Goal: Task Accomplishment & Management: Manage account settings

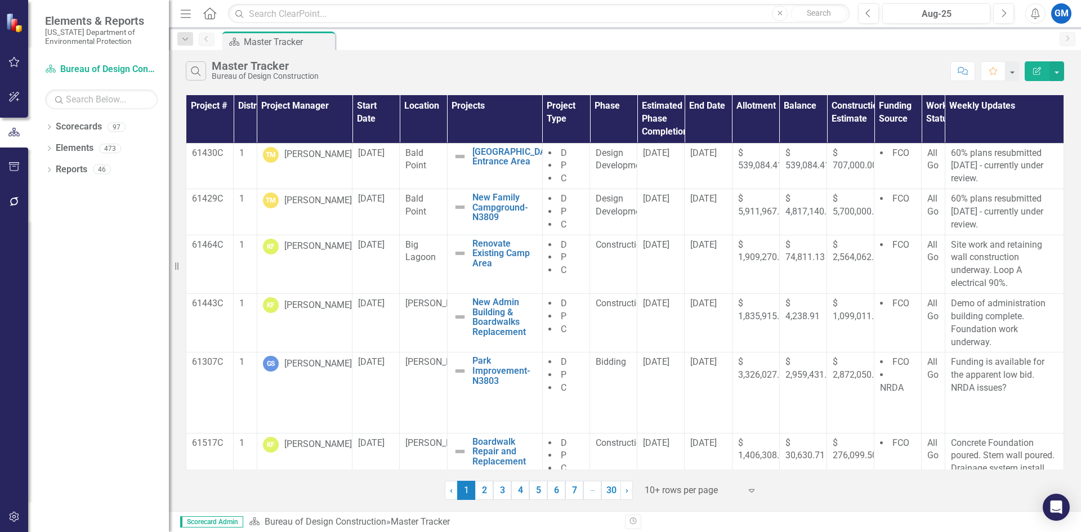
click at [16, 58] on icon "button" at bounding box center [14, 61] width 12 height 9
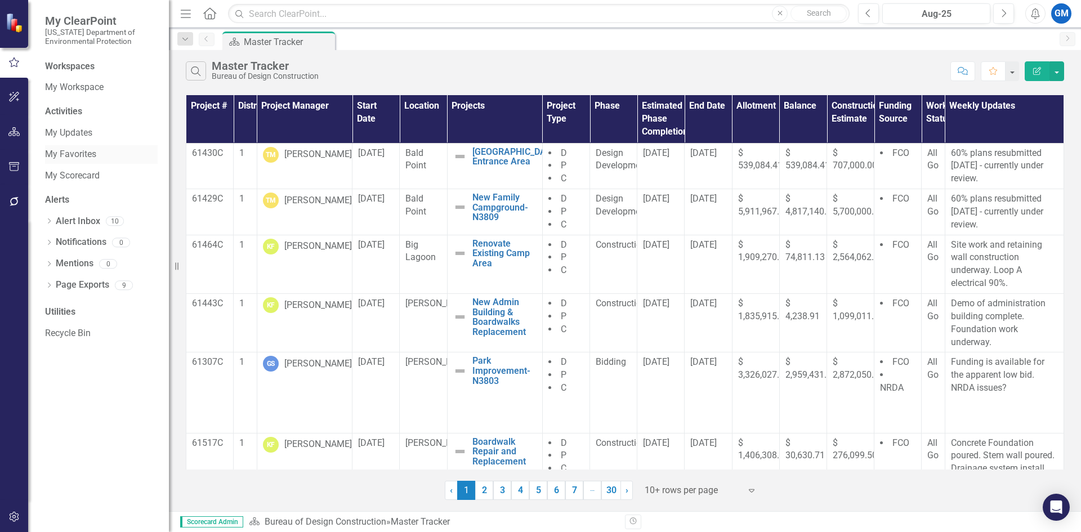
click at [72, 156] on link "My Favorites" at bounding box center [101, 154] width 113 height 13
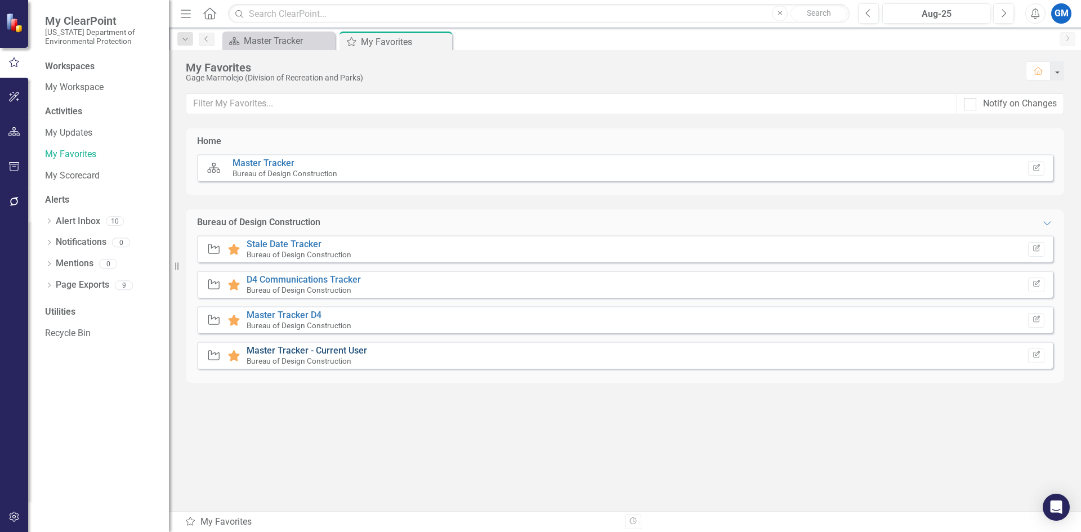
click at [285, 354] on link "Master Tracker - Current User" at bounding box center [307, 350] width 121 height 11
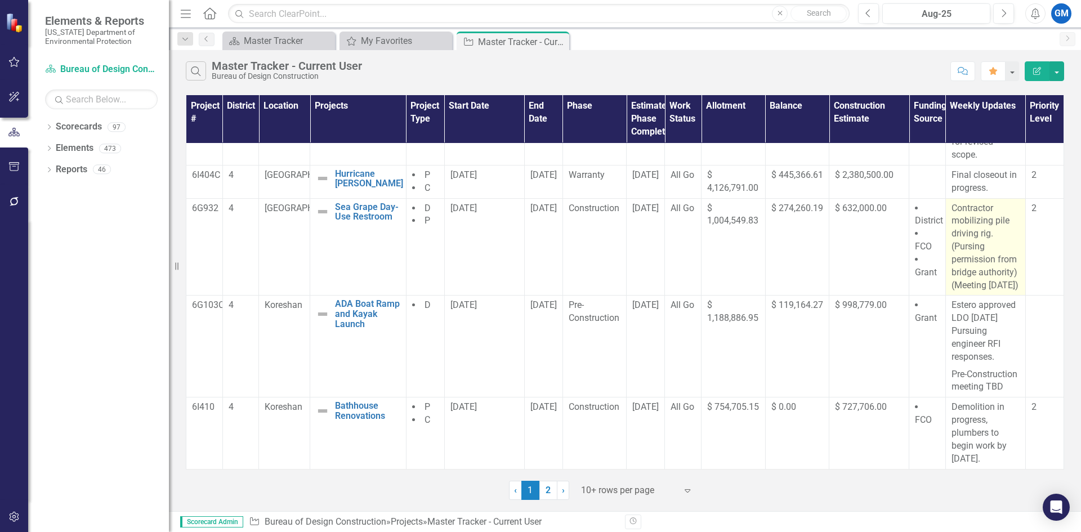
scroll to position [614, 0]
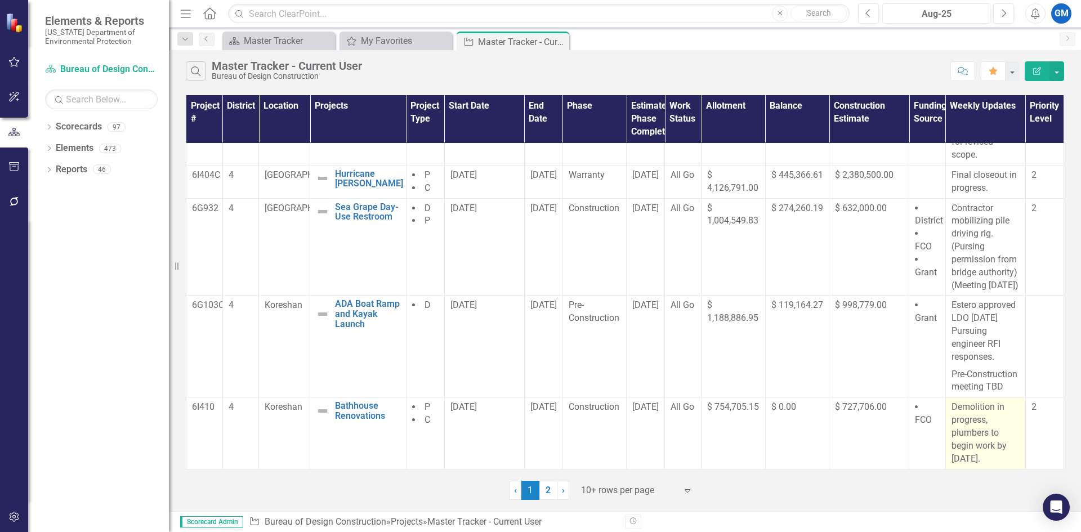
click at [987, 456] on p "Demolition in progress, plumbers to begin work by [DATE]." at bounding box center [986, 433] width 68 height 64
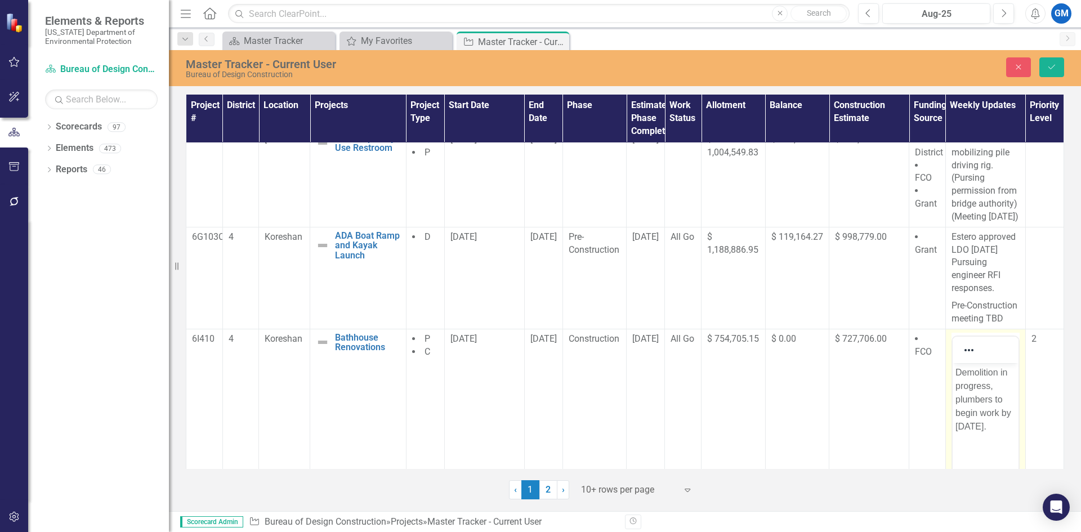
scroll to position [812, 0]
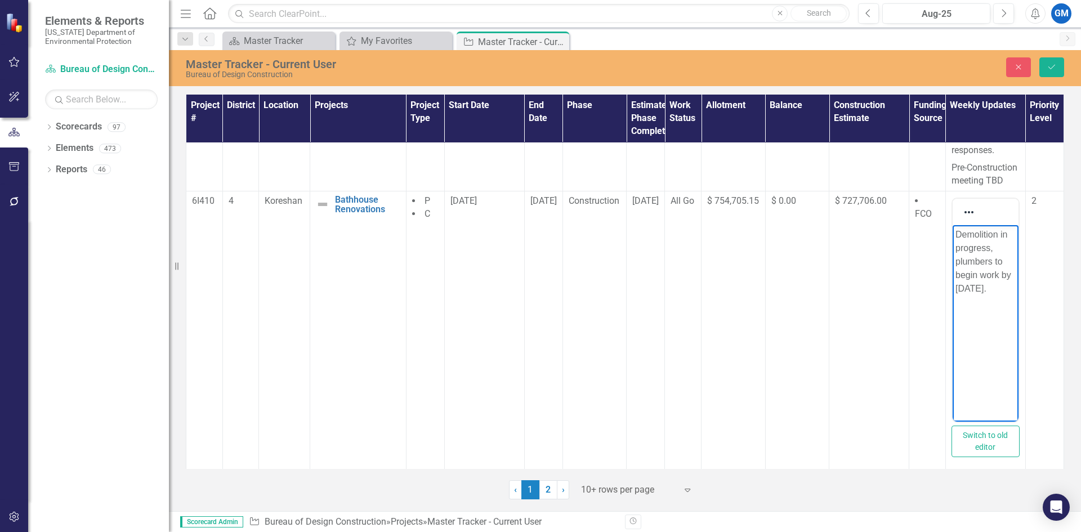
click at [994, 287] on p "Demolition in progress, plumbers to begin work by [DATE]." at bounding box center [985, 262] width 60 height 68
click at [999, 288] on p "Demolition in progress, plumbers to begin work by [DATE]." at bounding box center [985, 262] width 60 height 68
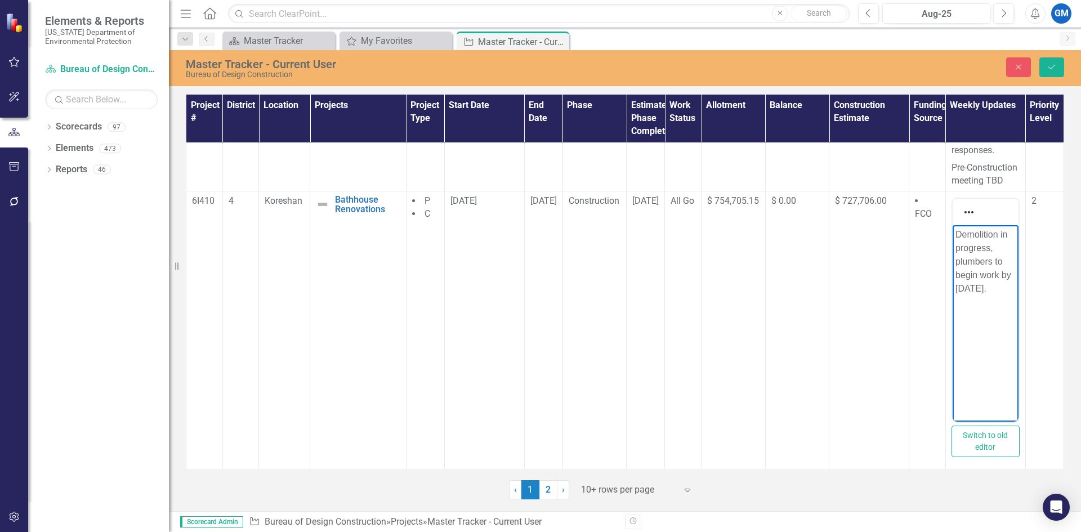
click at [998, 288] on p "Demolition in progress, plumbers to begin work by [DATE]." at bounding box center [985, 262] width 60 height 68
click at [993, 296] on body "Demolition in progress, plumbers to begin work by [DATE]." at bounding box center [985, 309] width 66 height 169
drag, startPoint x: 995, startPoint y: 262, endPoint x: 1000, endPoint y: 290, distance: 28.7
click at [1000, 290] on p "Demolition in progress, plumbers to begin work by [DATE]." at bounding box center [985, 262] width 60 height 68
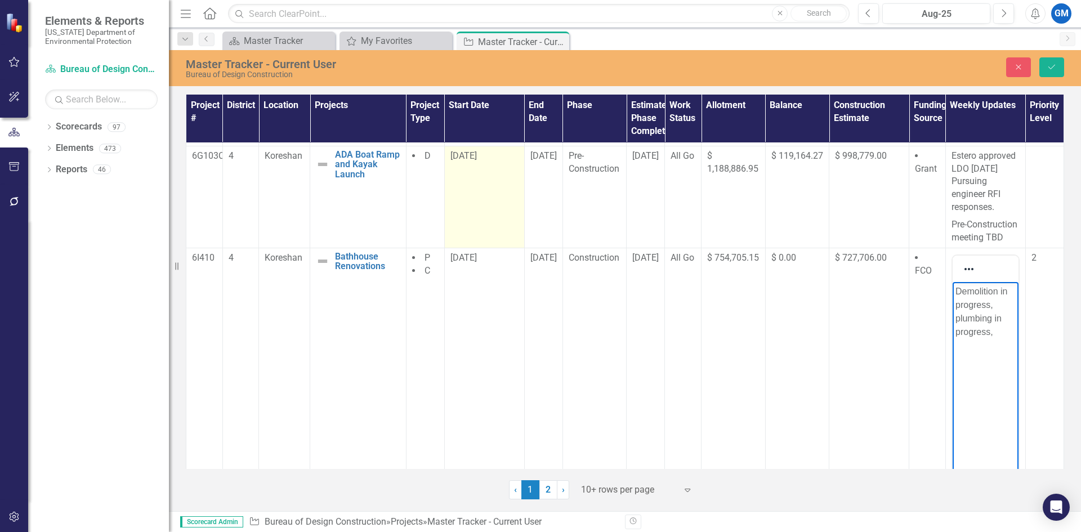
scroll to position [821, 0]
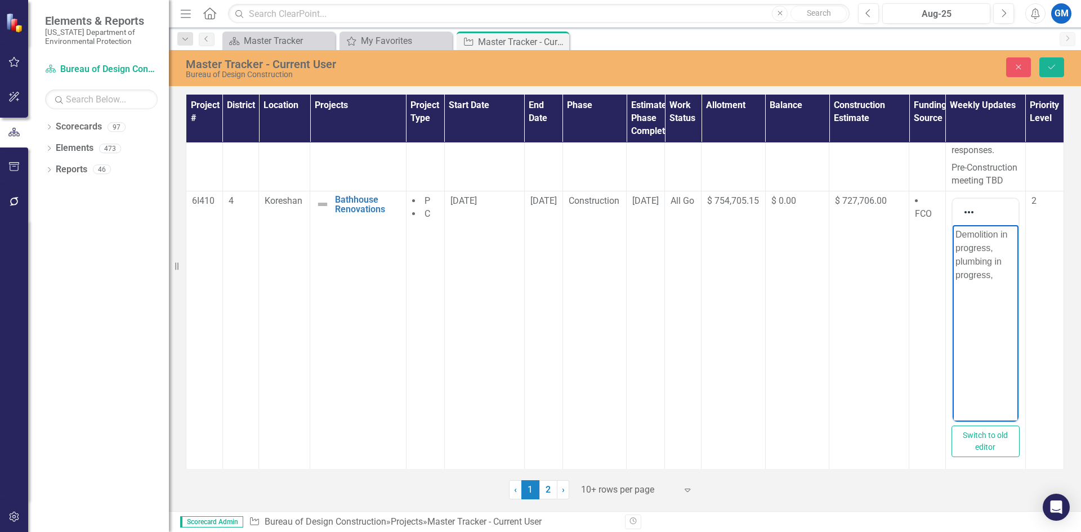
click at [658, 493] on div at bounding box center [629, 490] width 96 height 15
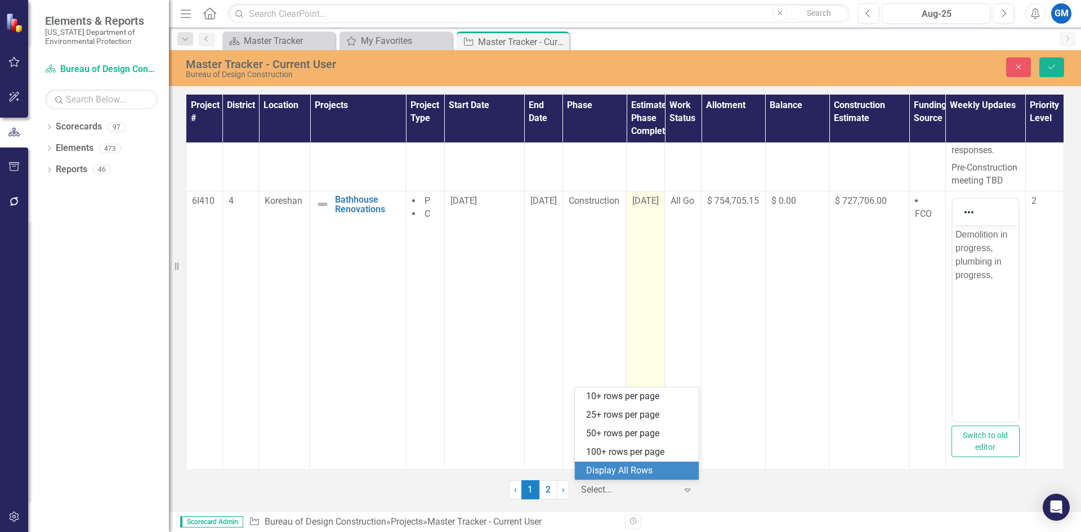
click at [655, 469] on div "Display All Rows" at bounding box center [639, 471] width 106 height 13
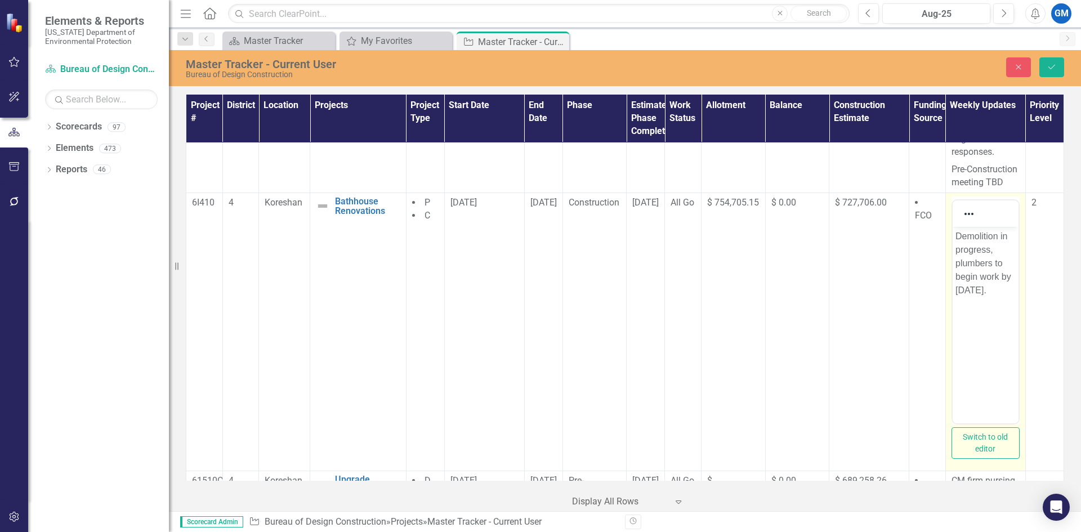
scroll to position [792, 0]
click at [986, 293] on p "Demolition in progress, plumbers to begin work by [DATE]." at bounding box center [985, 264] width 60 height 68
drag, startPoint x: 989, startPoint y: 291, endPoint x: 979, endPoint y: 263, distance: 29.9
click at [979, 263] on p "Demolition in progress, plumbers to begin work by [DATE]." at bounding box center [985, 264] width 60 height 68
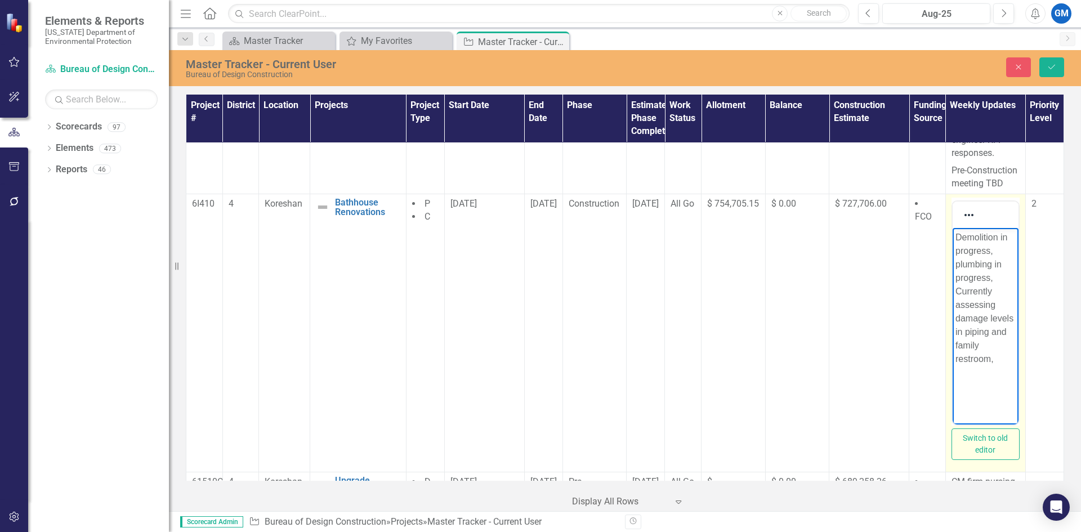
click at [1002, 366] on body "Demolition in progress, plumbing in progress, Currently assessing damage levels…" at bounding box center [985, 312] width 66 height 169
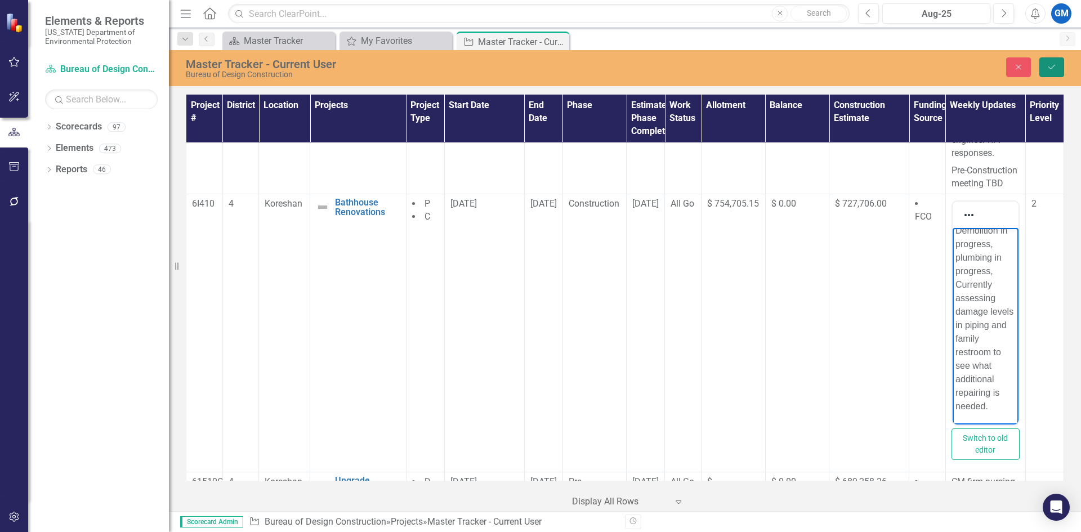
click at [1052, 61] on button "Save" at bounding box center [1052, 67] width 25 height 20
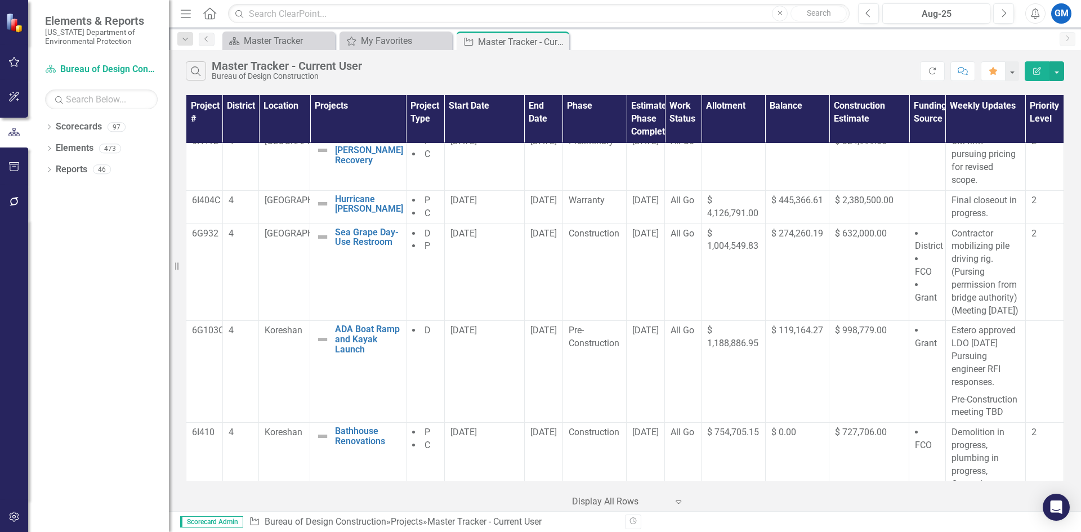
scroll to position [914, 0]
